Goal: Transaction & Acquisition: Purchase product/service

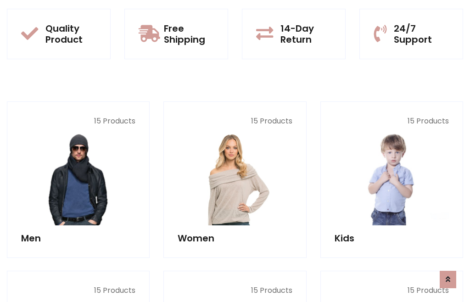
scroll to position [748, 0]
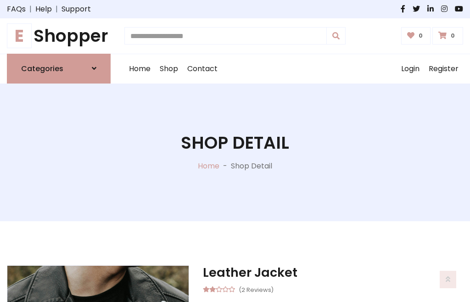
click at [59, 36] on h1 "E Shopper" at bounding box center [59, 36] width 104 height 21
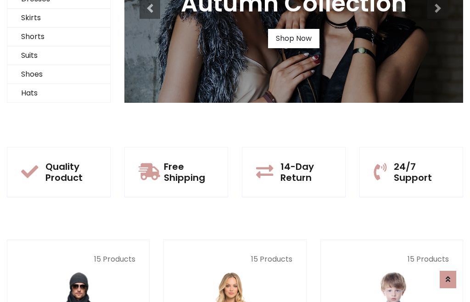
scroll to position [89, 0]
